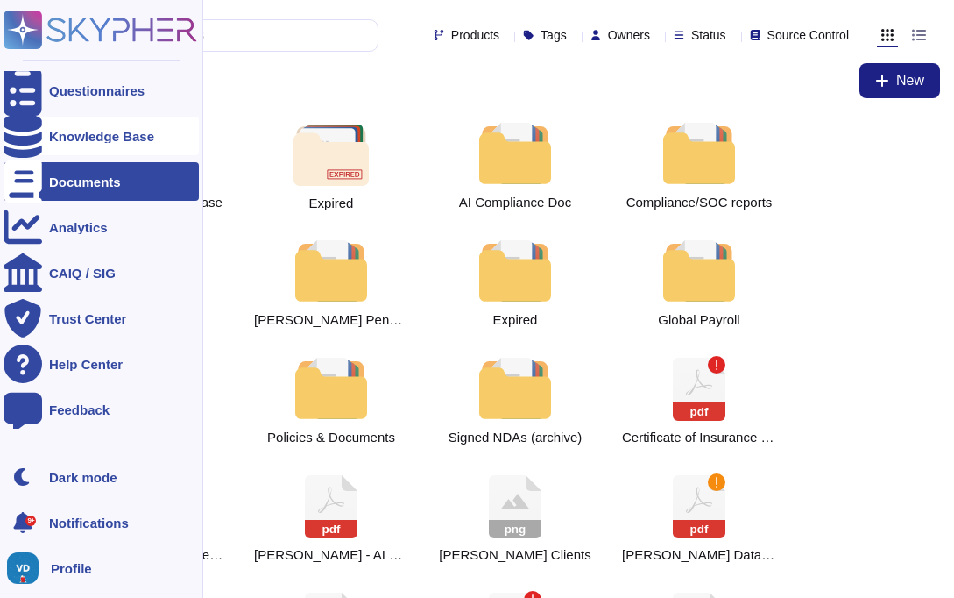
click at [94, 143] on div "Knowledge Base" at bounding box center [101, 136] width 195 height 39
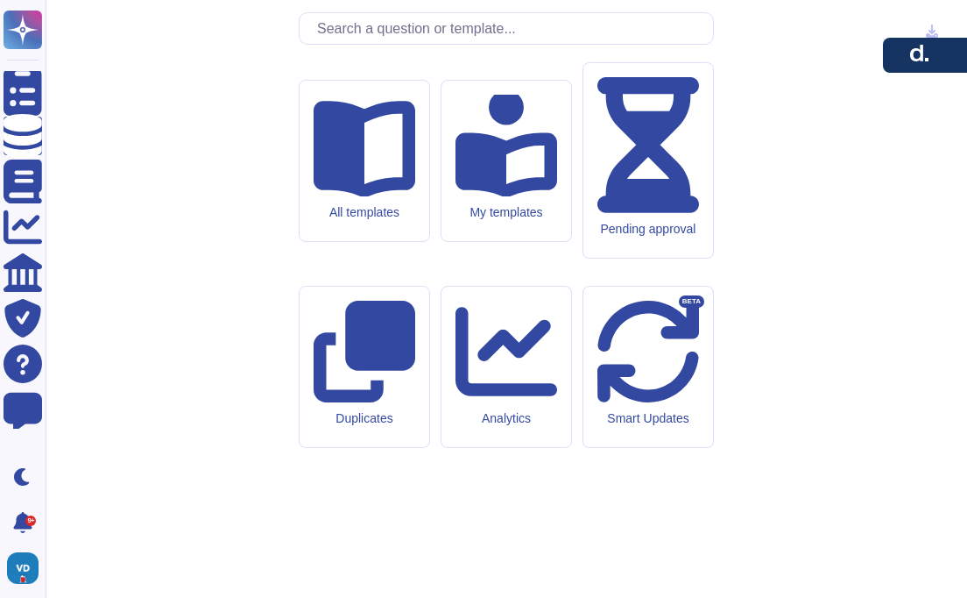
click at [400, 44] on input "text" at bounding box center [510, 28] width 405 height 31
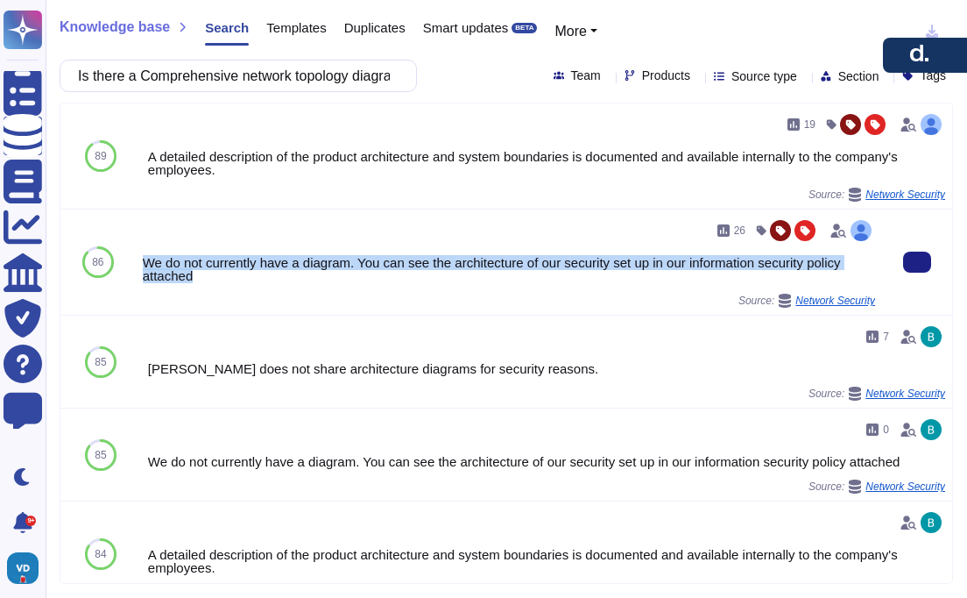
drag, startPoint x: 144, startPoint y: 263, endPoint x: 255, endPoint y: 281, distance: 112.8
click at [255, 281] on div "26 We do not currently have a diagram. You can see the architecture of our secu…" at bounding box center [509, 261] width 747 height 105
copy div "We do not currently have a diagram. You can see the architecture of our securit…"
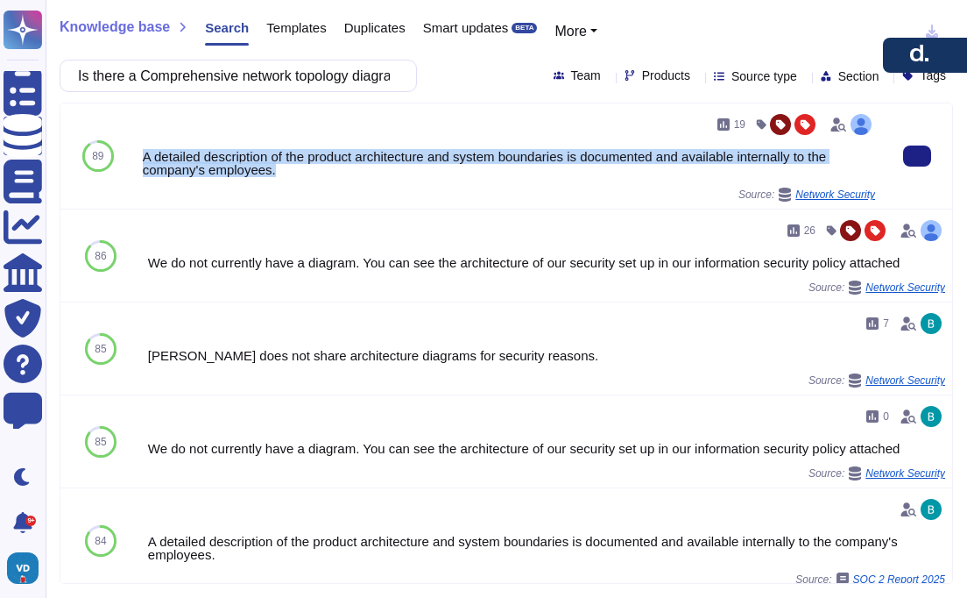
drag, startPoint x: 288, startPoint y: 168, endPoint x: 142, endPoint y: 161, distance: 146.5
click at [143, 161] on div "A detailed description of the product architecture and system boundaries is doc…" at bounding box center [509, 163] width 733 height 26
copy div "A detailed description of the product architecture and system boundaries is doc…"
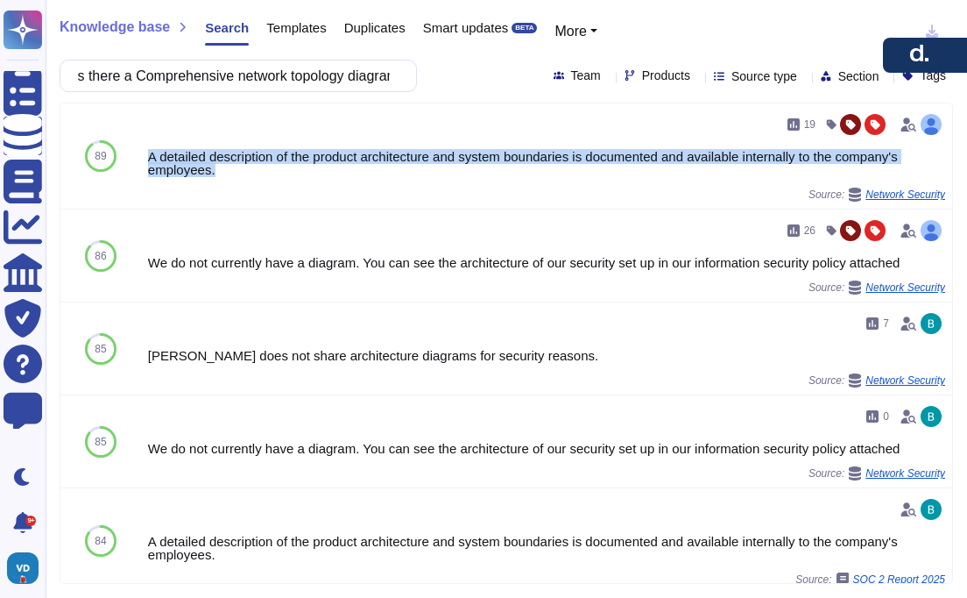
scroll to position [0, 12]
